Goal: Task Accomplishment & Management: Use online tool/utility

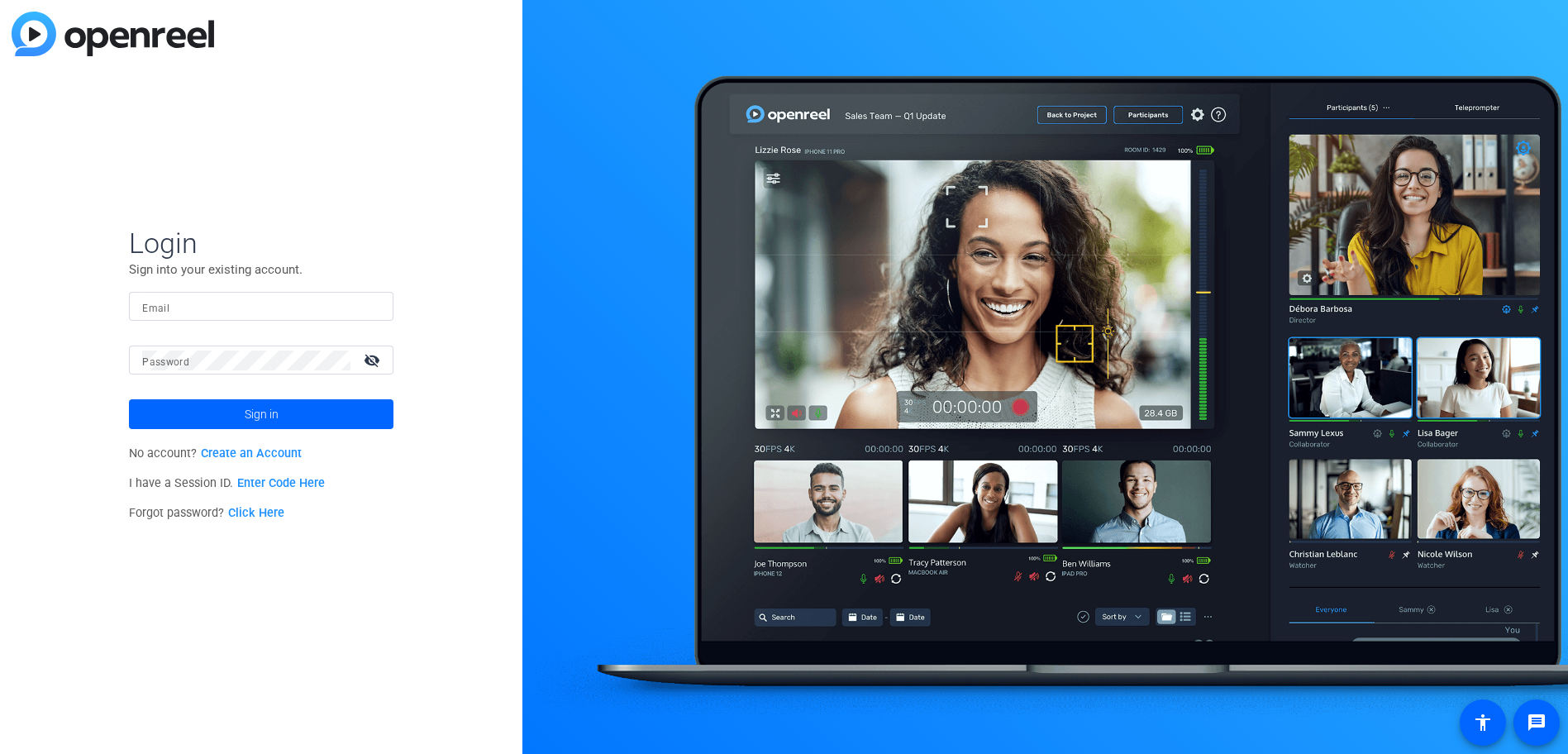
click at [292, 315] on input "Email" at bounding box center [261, 307] width 238 height 20
click at [240, 185] on div "Login Sign into your existing account. Email Password visibility_off Sign in No…" at bounding box center [261, 377] width 522 height 754
click at [239, 184] on div "Login Sign into your existing account. Email Password visibility_off Sign in No…" at bounding box center [261, 377] width 522 height 754
click at [196, 309] on input "Email" at bounding box center [261, 307] width 238 height 20
type input "[EMAIL_ADDRESS][DOMAIN_NAME]"
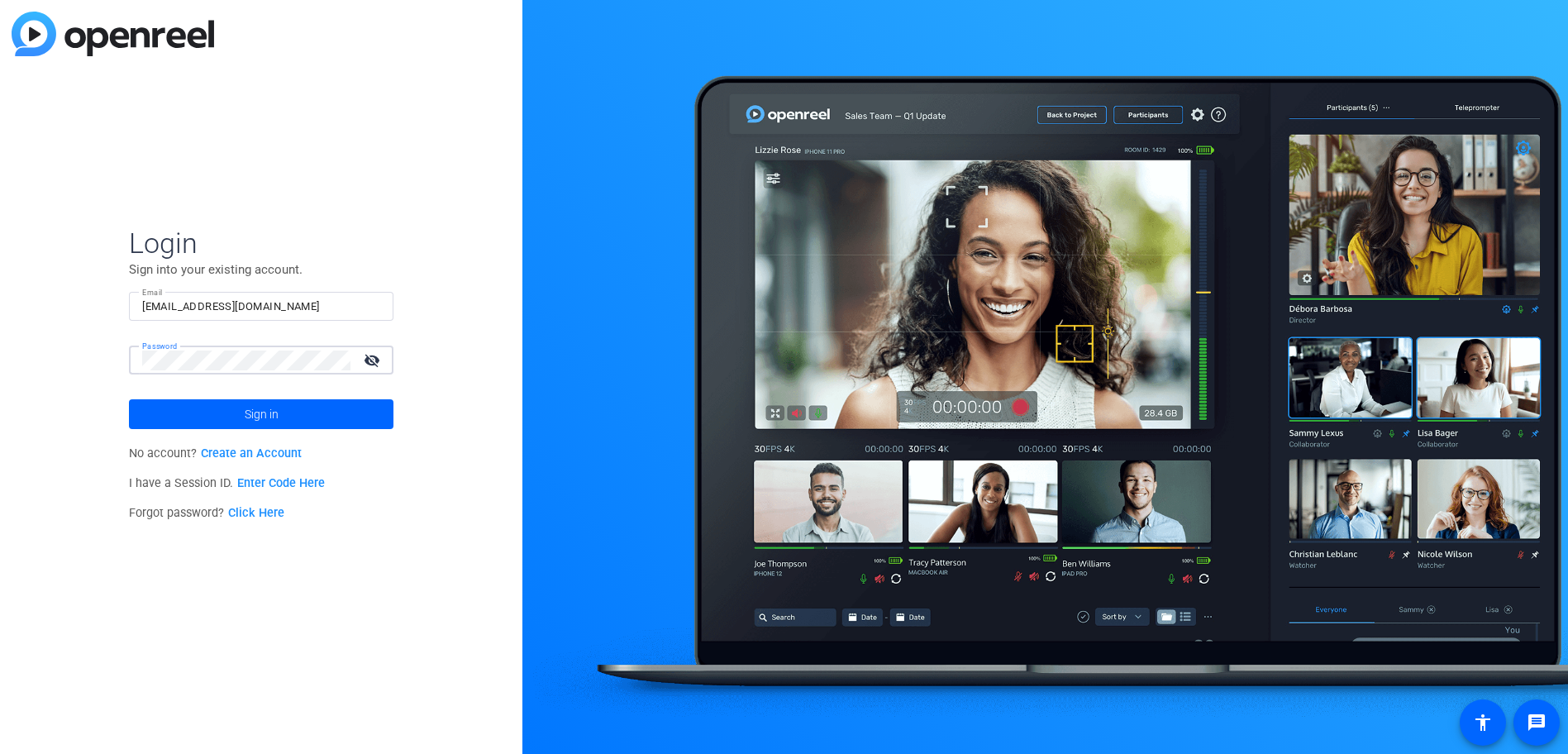
click at [129, 399] on button "Sign in" at bounding box center [261, 414] width 265 height 30
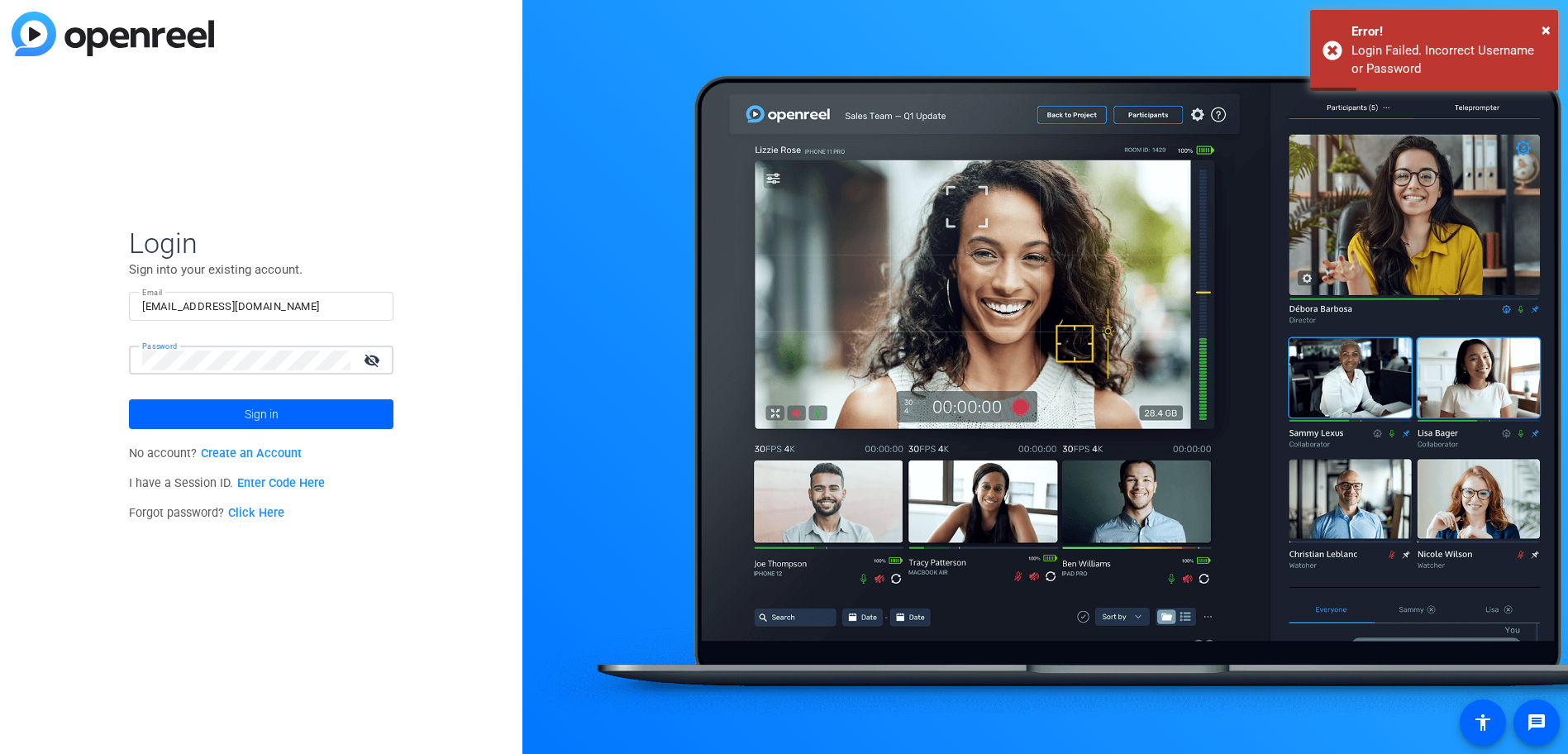
click at [60, 354] on div "Login Sign into your existing account. Email [EMAIL_ADDRESS][DOMAIN_NAME] Passw…" at bounding box center [261, 377] width 522 height 754
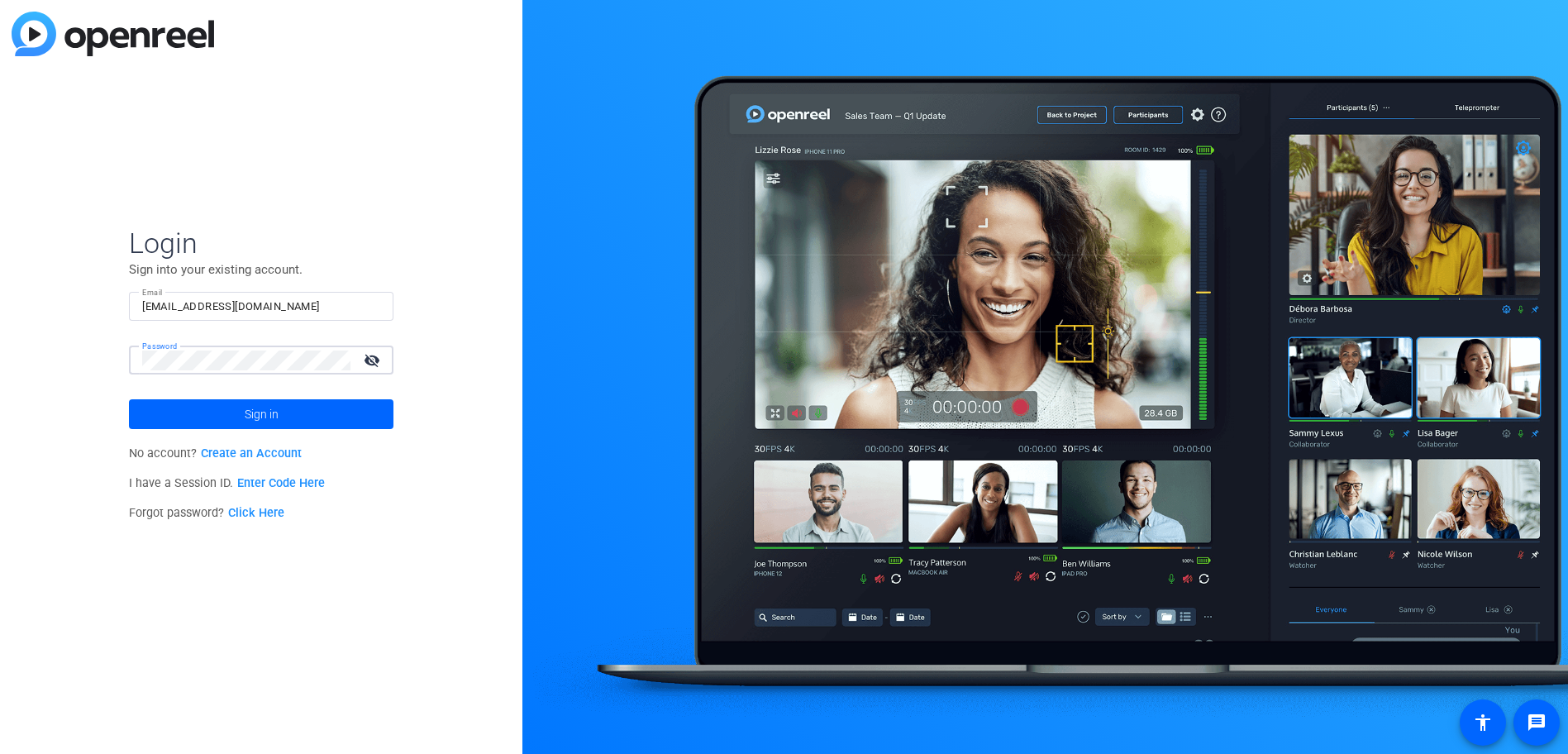
click at [129, 399] on button "Sign in" at bounding box center [261, 414] width 265 height 30
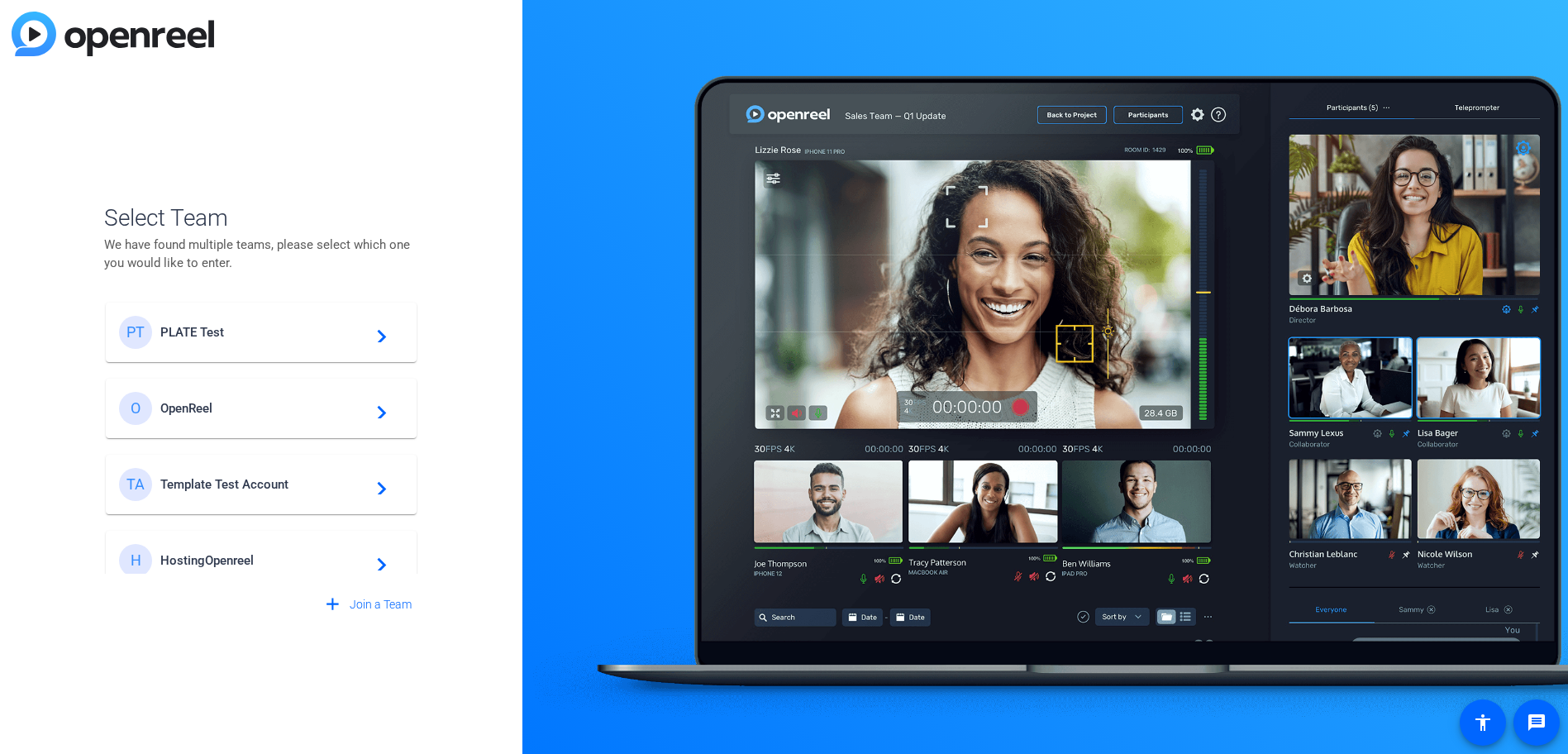
click at [302, 349] on mat-card-content "PT PLATE Test navigate_next" at bounding box center [261, 332] width 311 height 60
click at [385, 89] on div "Select Team We have found multiple teams, please select which one you would lik…" at bounding box center [261, 377] width 522 height 754
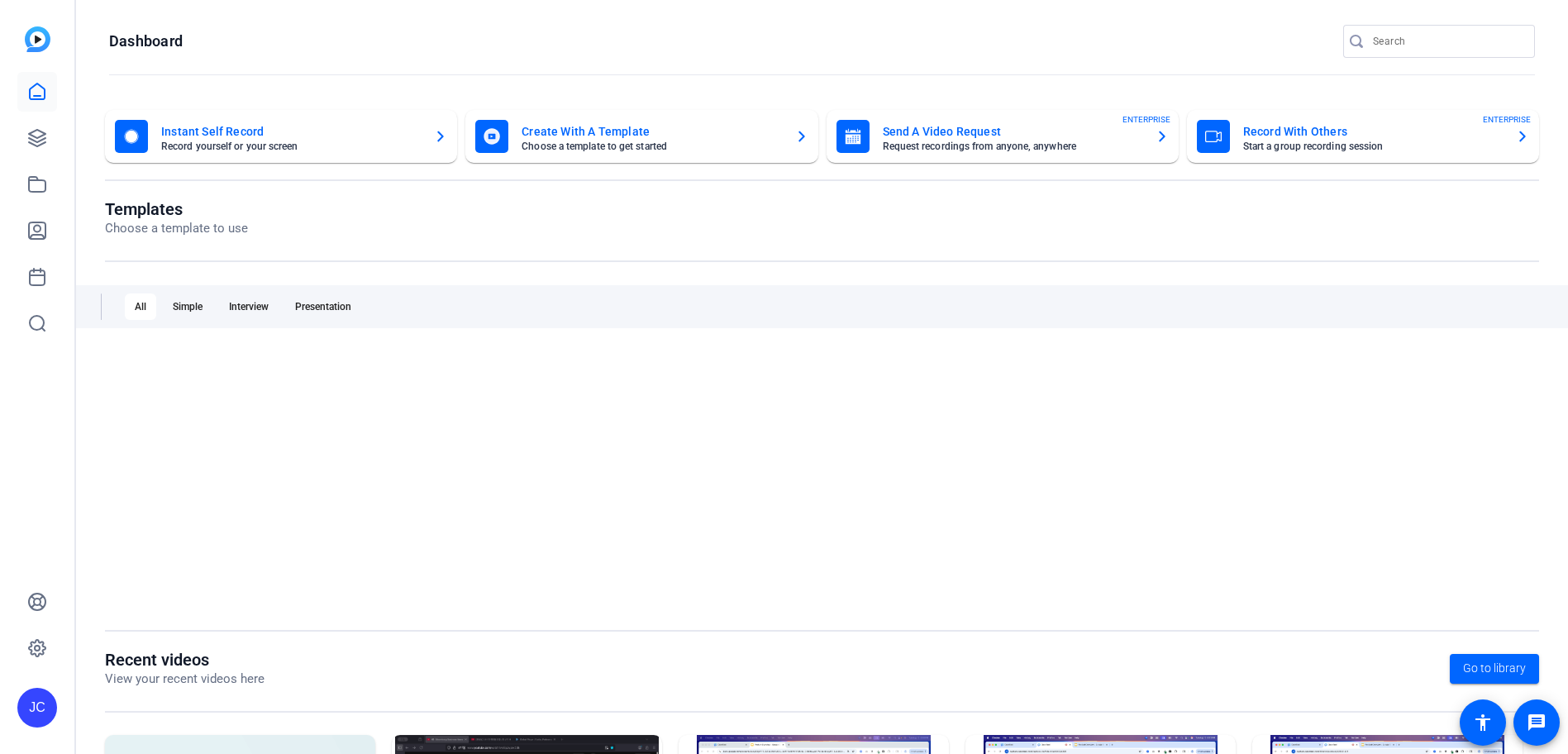
click at [428, 46] on openreel-page-title "Dashboard" at bounding box center [821, 41] width 1426 height 33
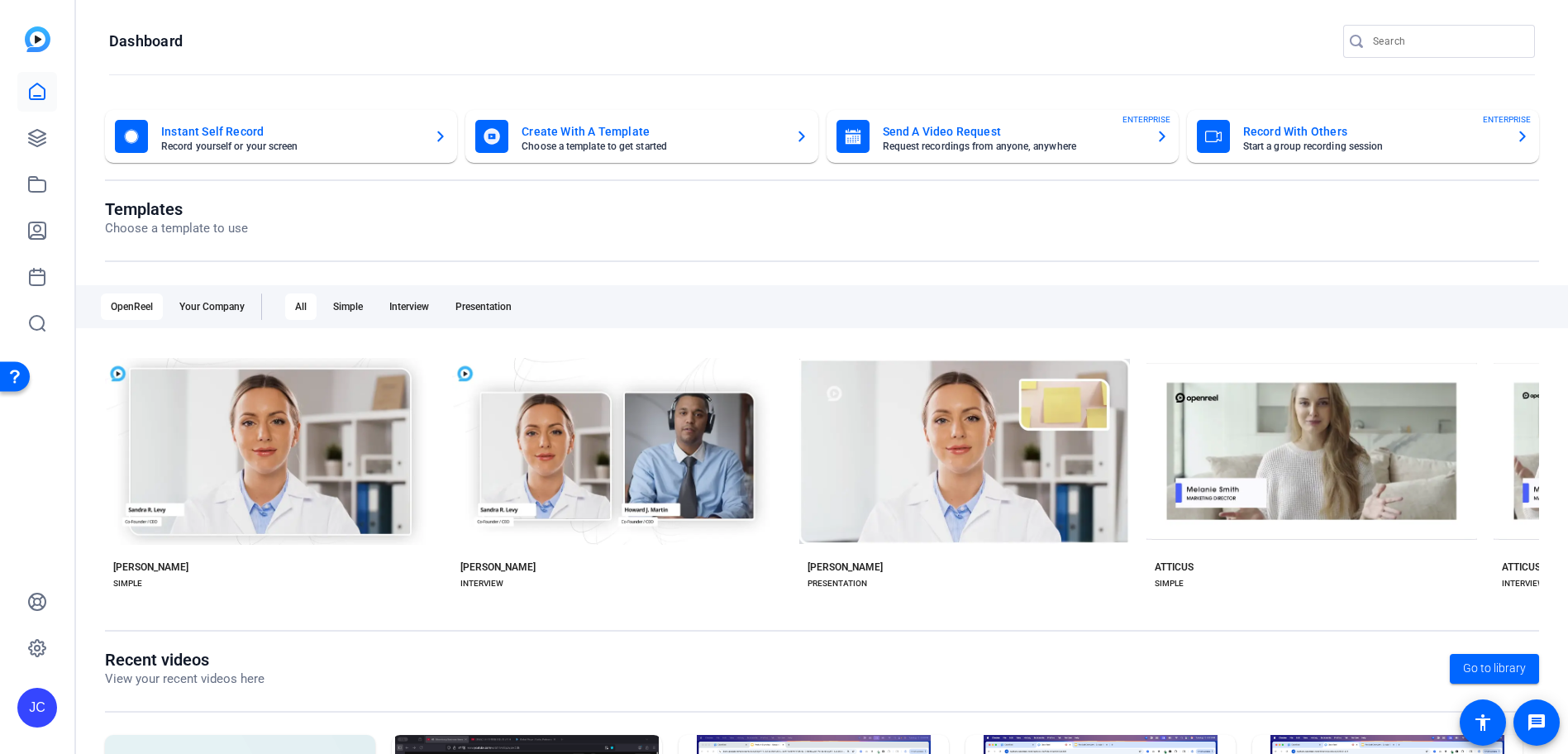
click at [585, 51] on openreel-page-title "Dashboard" at bounding box center [821, 41] width 1426 height 33
click at [42, 134] on icon at bounding box center [37, 138] width 20 height 20
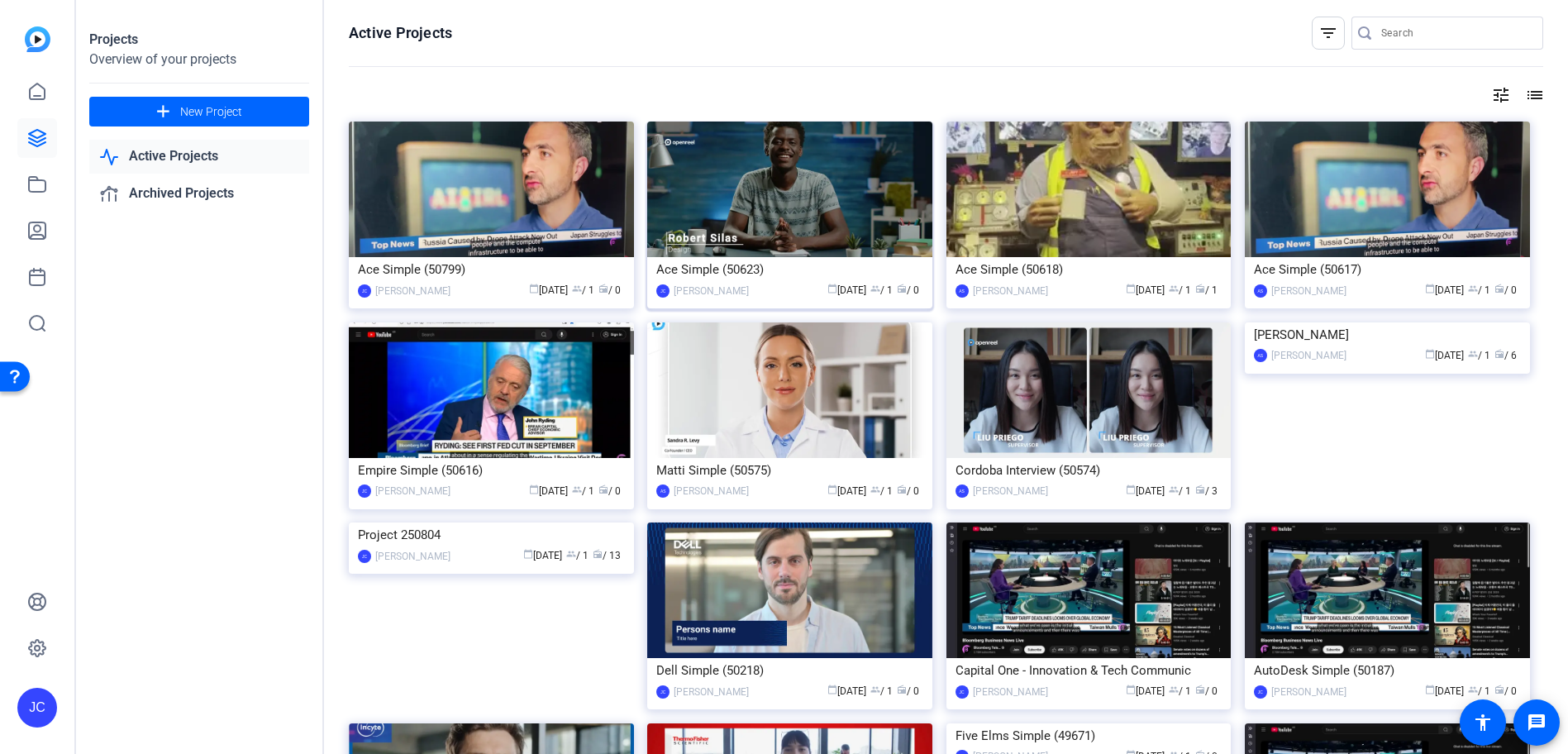
click at [851, 210] on img at bounding box center [789, 189] width 285 height 136
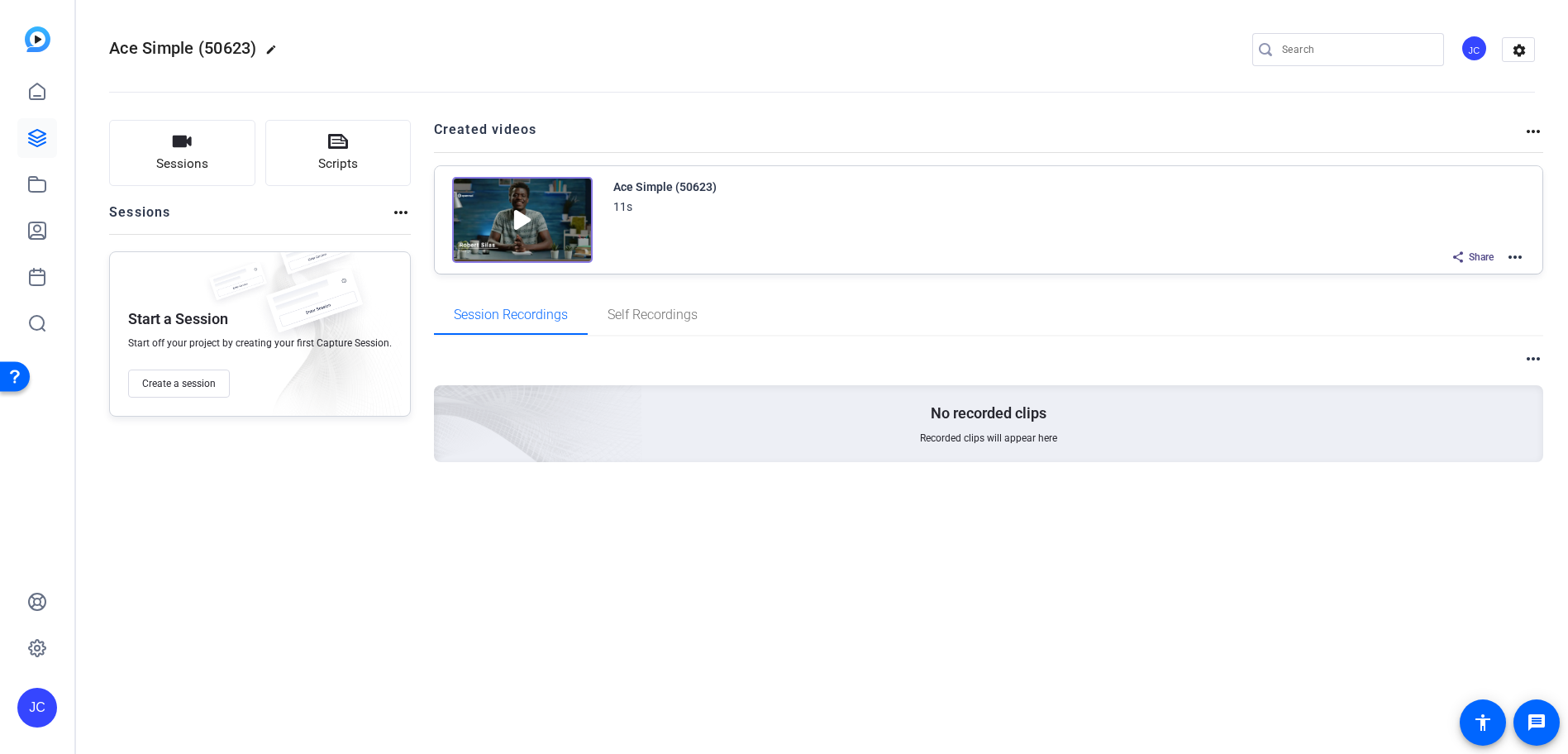
click at [1511, 248] on mat-icon "more_horiz" at bounding box center [1515, 257] width 20 height 20
click at [1493, 275] on span "Edit in Creator" at bounding box center [1454, 277] width 115 height 20
click at [32, 129] on icon at bounding box center [37, 138] width 20 height 20
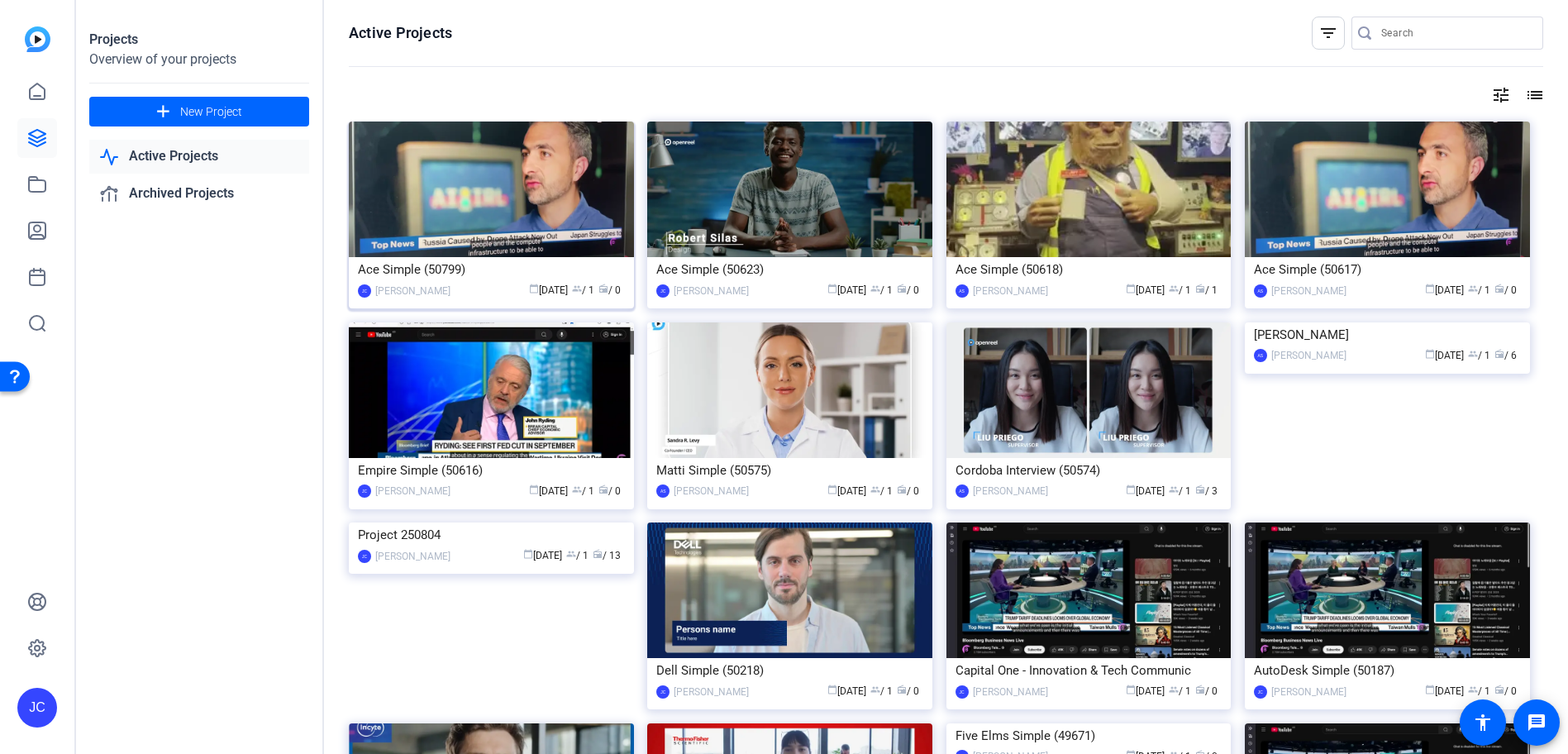
click at [592, 197] on img at bounding box center [491, 189] width 285 height 136
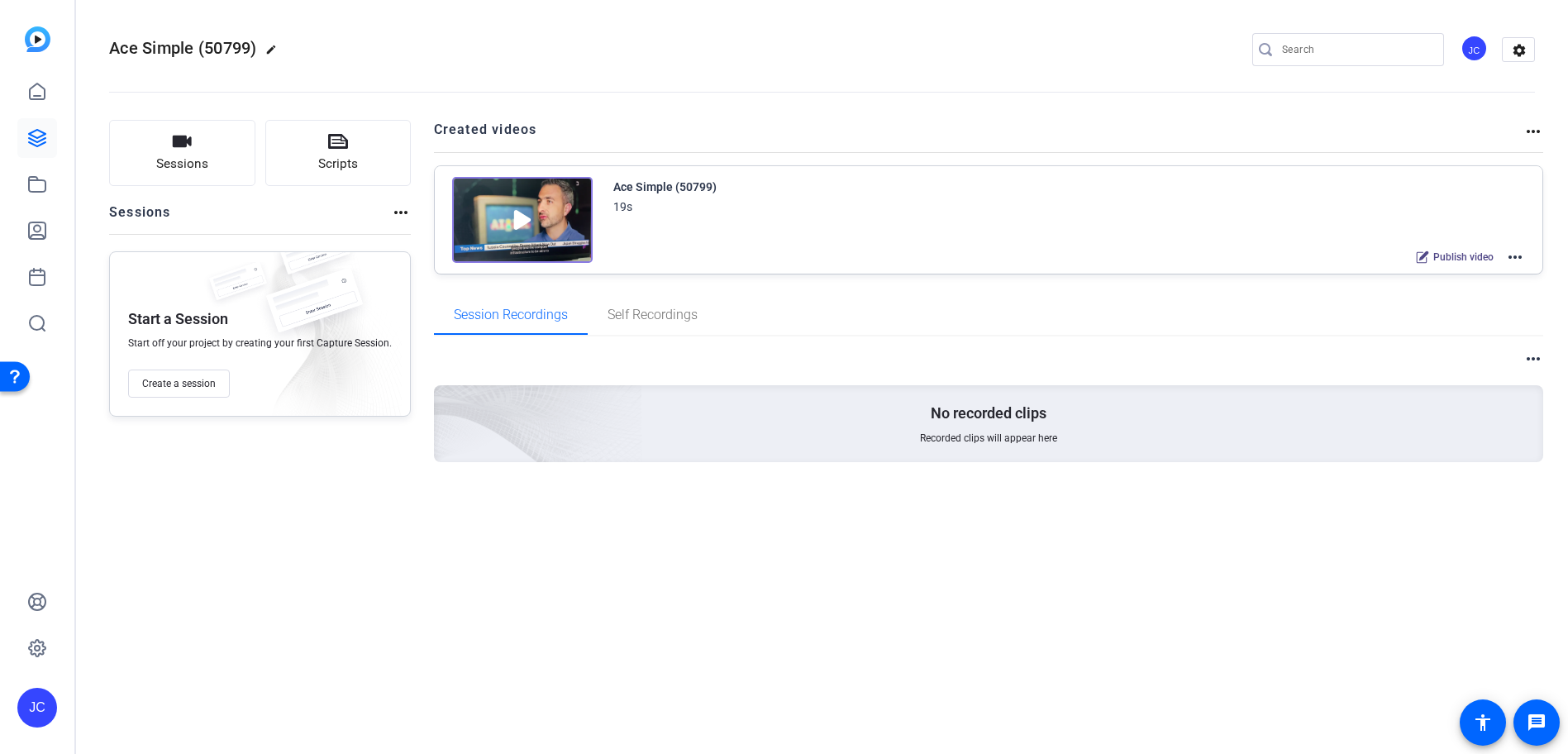
click at [1507, 257] on mat-icon "more_horiz" at bounding box center [1515, 257] width 20 height 20
click at [1504, 268] on span "Edit in Creator" at bounding box center [1454, 277] width 115 height 20
